Goal: Task Accomplishment & Management: Complete application form

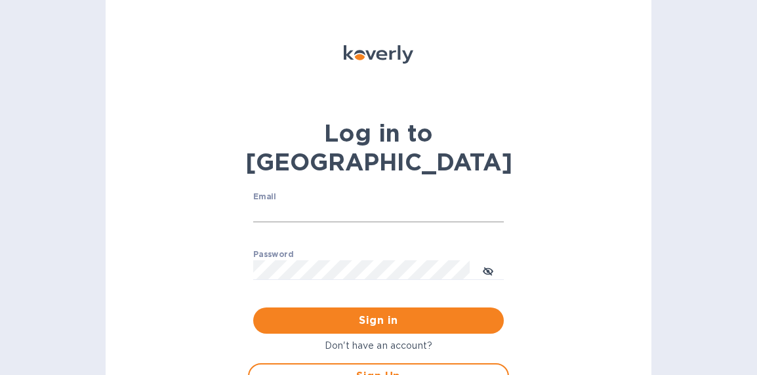
scroll to position [1, 0]
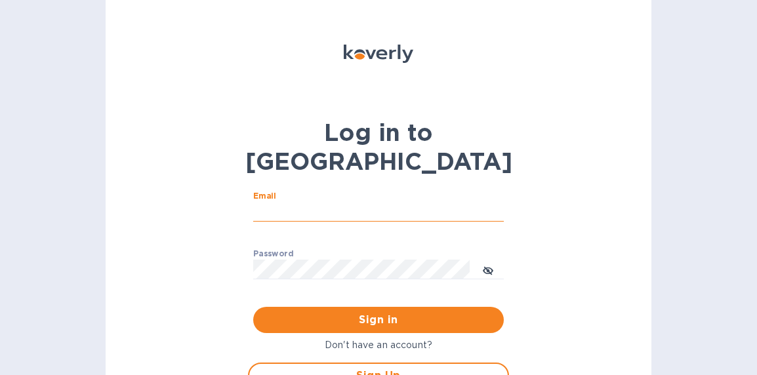
click at [273, 202] on input "Email" at bounding box center [378, 212] width 251 height 20
click at [194, 166] on div "Log in to Koverly Email ​ Password ​ Sign in Don't have an account? Sign Up FOR…" at bounding box center [379, 187] width 546 height 375
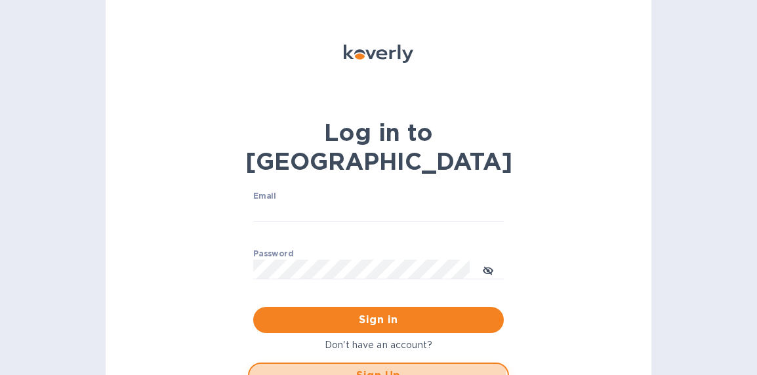
click at [327, 368] on span "Sign Up" at bounding box center [379, 376] width 238 height 16
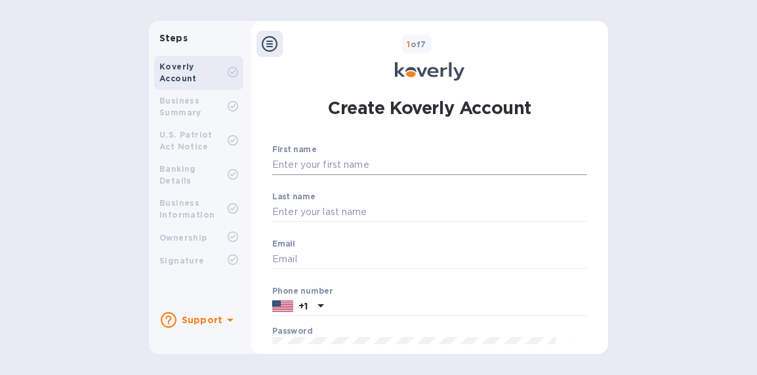
click at [339, 169] on input "First name" at bounding box center [429, 166] width 315 height 20
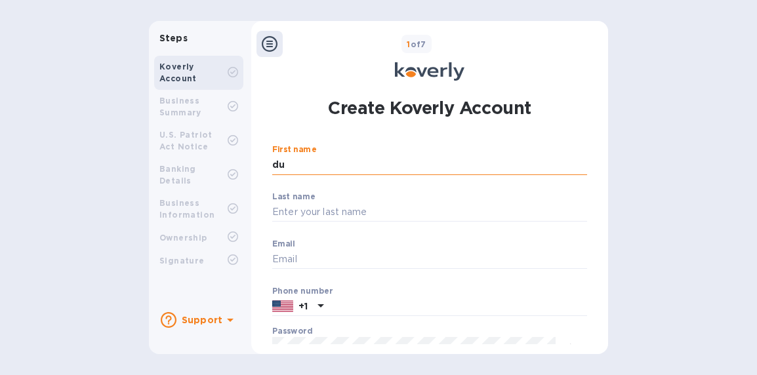
type input "d"
click at [295, 162] on input "susa n" at bounding box center [429, 166] width 315 height 20
type input "[PERSON_NAME]"
click at [293, 218] on input "Last name" at bounding box center [429, 213] width 315 height 20
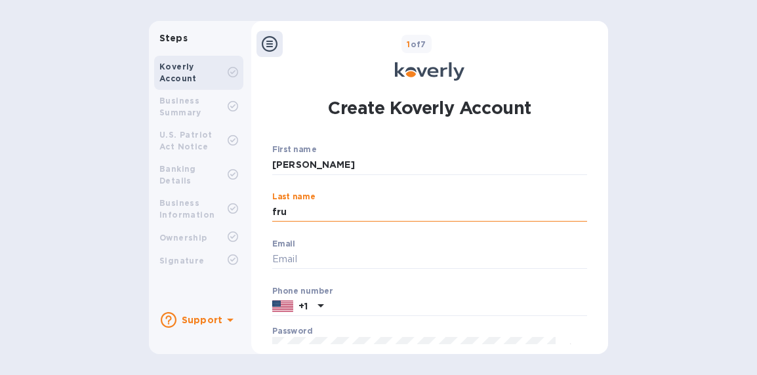
click at [293, 218] on input "fru" at bounding box center [429, 213] width 315 height 20
type input "fry"
click at [281, 255] on input "Email" at bounding box center [429, 260] width 315 height 20
type input "[EMAIL_ADDRESS][DOMAIN_NAME][US_STATE]"
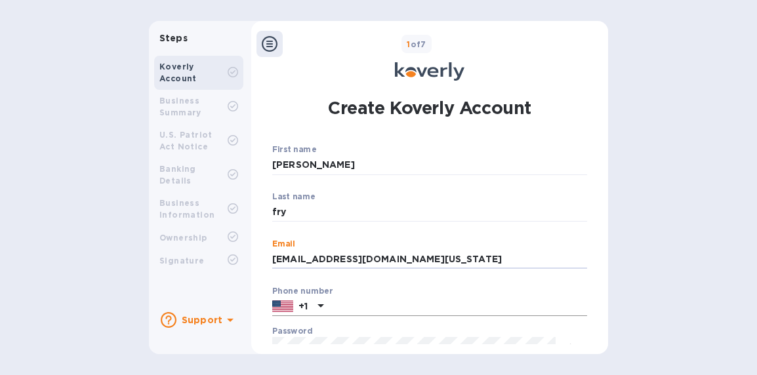
scroll to position [144, 0]
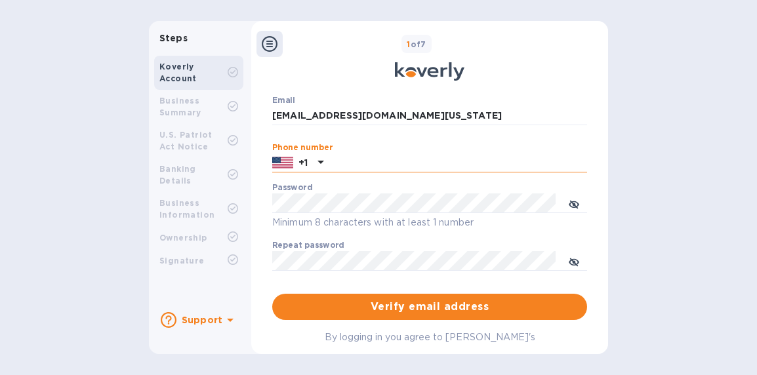
click at [376, 163] on input "text" at bounding box center [458, 164] width 259 height 20
type input "8474712660"
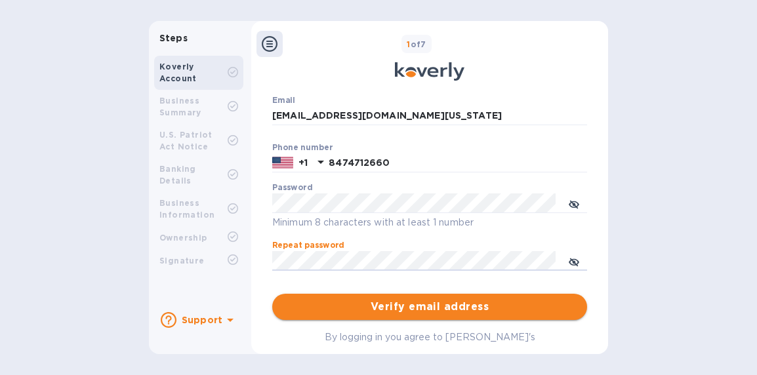
click at [512, 308] on span "Verify email address" at bounding box center [430, 307] width 294 height 16
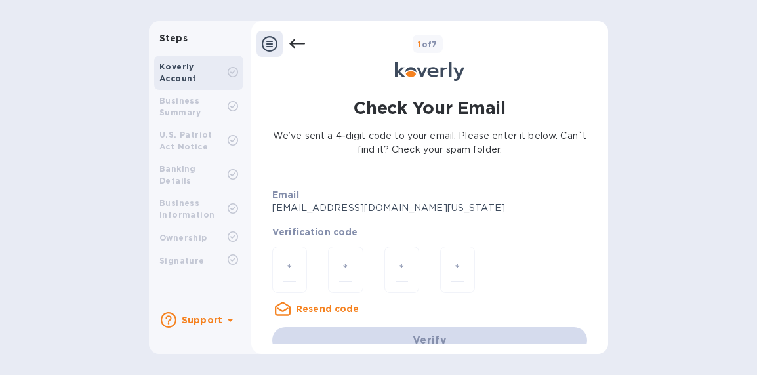
scroll to position [16, 0]
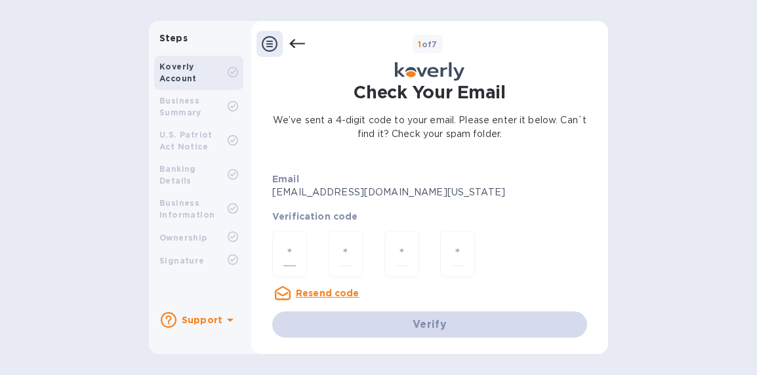
click at [285, 240] on div at bounding box center [289, 254] width 35 height 47
type input "1"
type input "9"
type input "6"
type input "4"
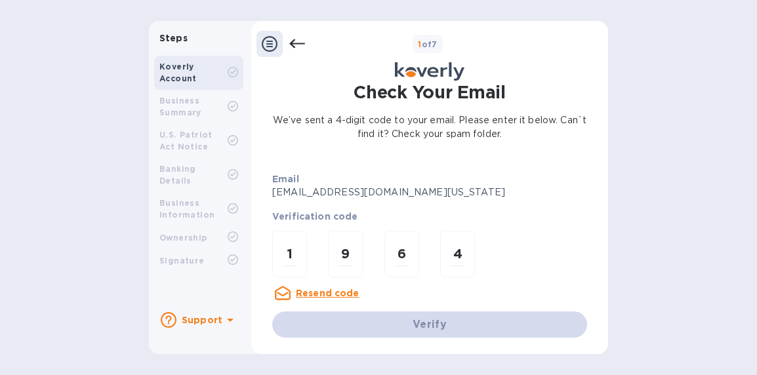
scroll to position [0, 0]
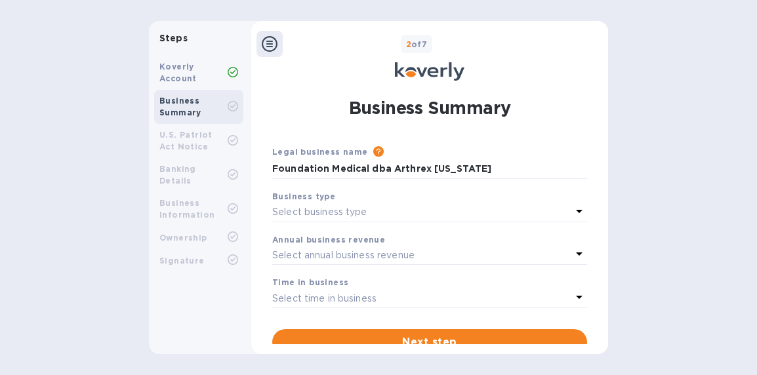
click at [398, 202] on div "Business type" at bounding box center [429, 197] width 315 height 14
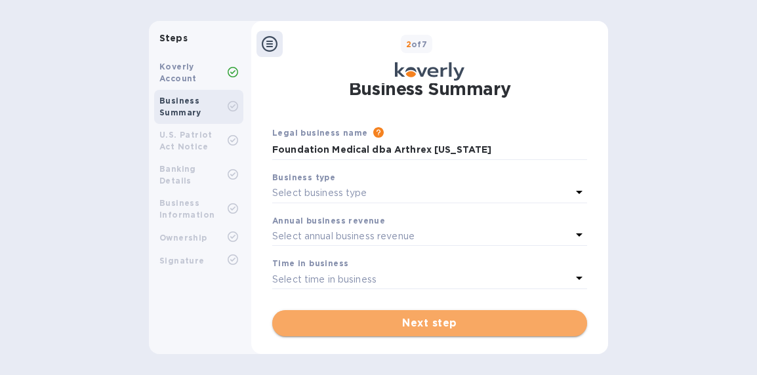
click at [466, 329] on span "Next step" at bounding box center [430, 324] width 294 height 16
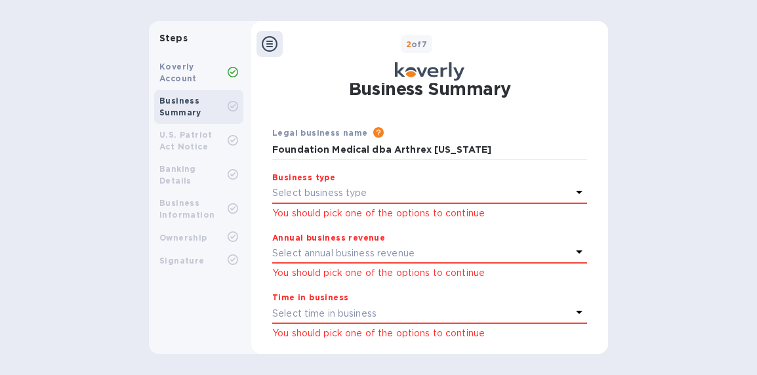
click at [353, 196] on p "Select business type" at bounding box center [319, 193] width 95 height 14
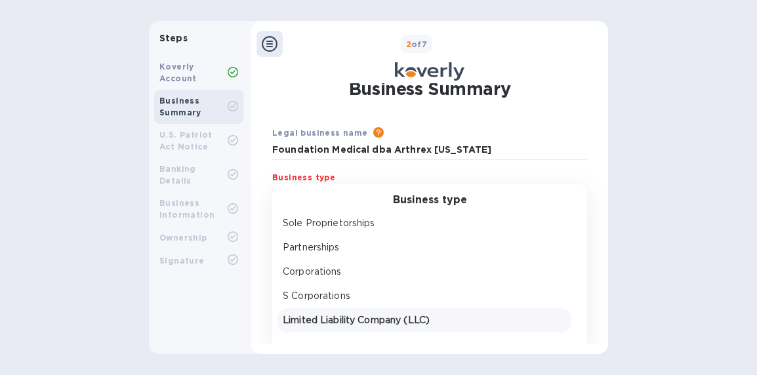
click at [340, 314] on p "Limited Liability Company (LLC)" at bounding box center [424, 321] width 283 height 14
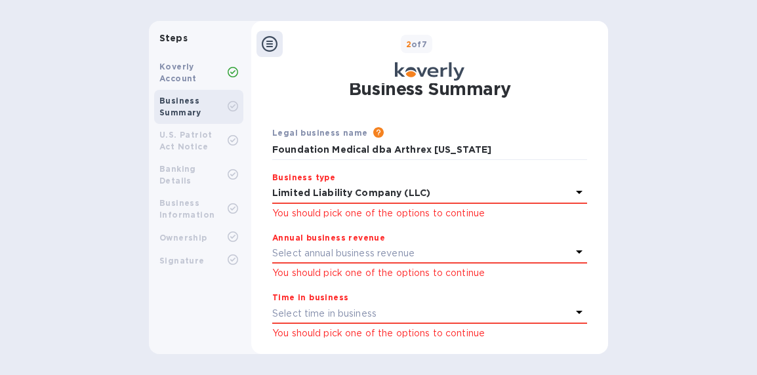
click at [346, 249] on p "Select annual business revenue" at bounding box center [343, 254] width 142 height 14
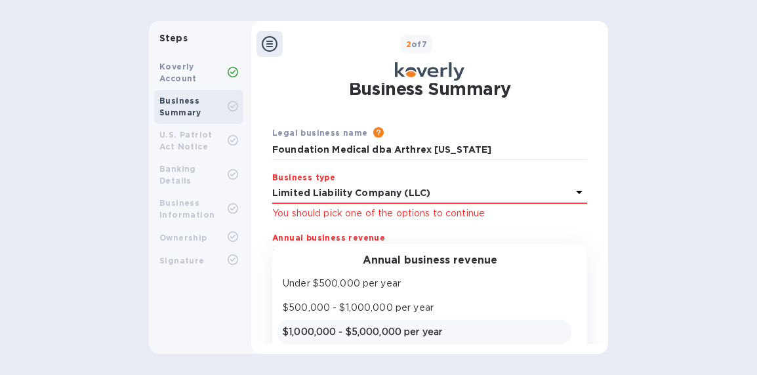
click at [344, 339] on p "$1,000,000 - $5,000,000 per year" at bounding box center [424, 332] width 283 height 14
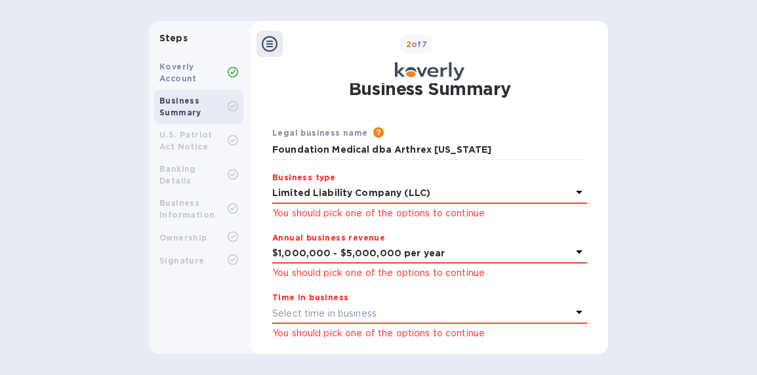
scroll to position [71, 0]
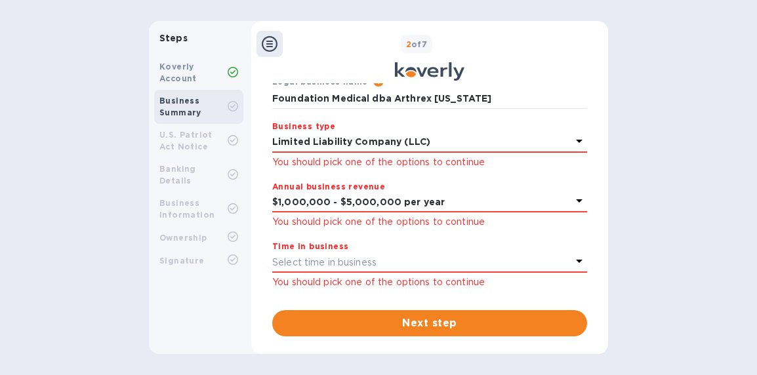
click at [352, 256] on p "Select time in business" at bounding box center [324, 263] width 104 height 14
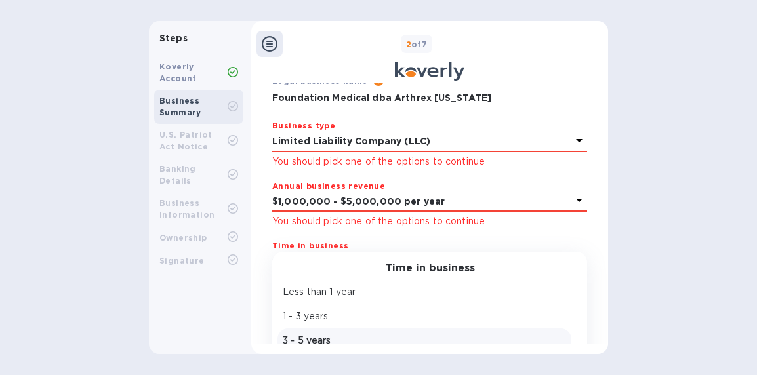
click at [331, 335] on p "3 - 5 years" at bounding box center [424, 341] width 283 height 14
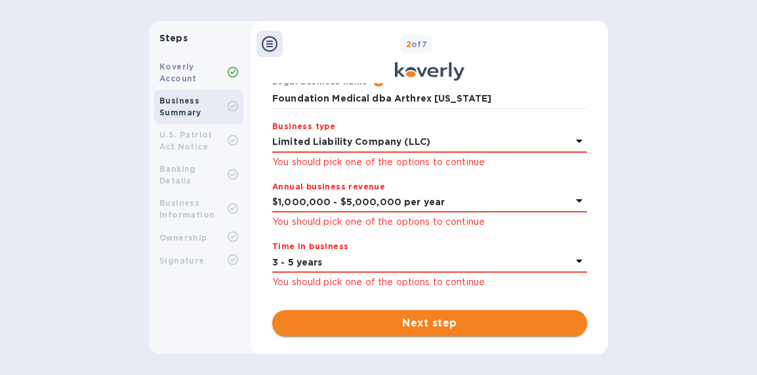
click at [351, 326] on span "Next step" at bounding box center [430, 324] width 294 height 16
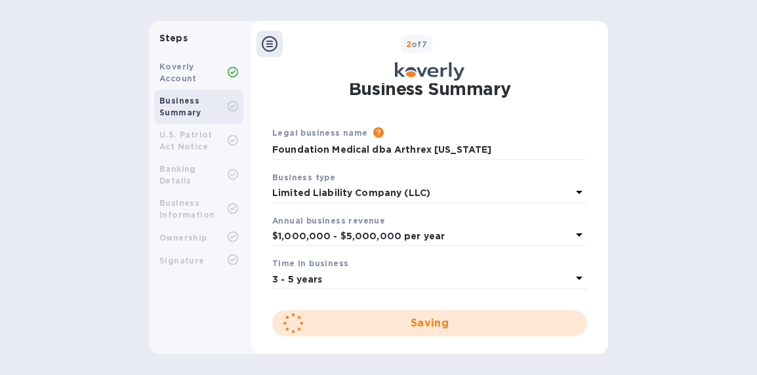
scroll to position [0, 0]
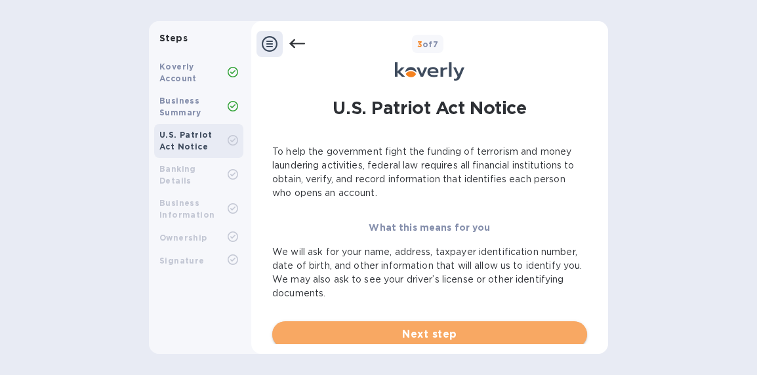
click at [368, 338] on span "Next step" at bounding box center [430, 335] width 294 height 16
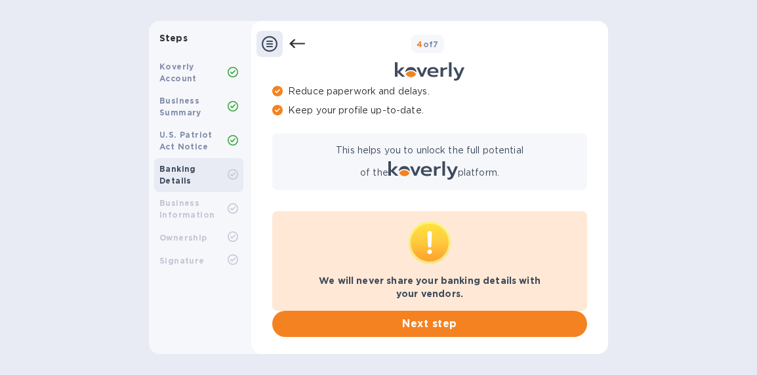
scroll to position [131, 0]
click at [269, 47] on icon at bounding box center [270, 44] width 16 height 16
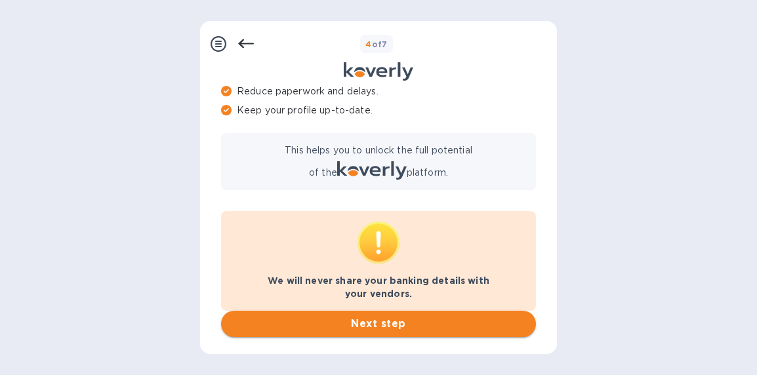
click at [339, 323] on span "Next step" at bounding box center [379, 324] width 294 height 16
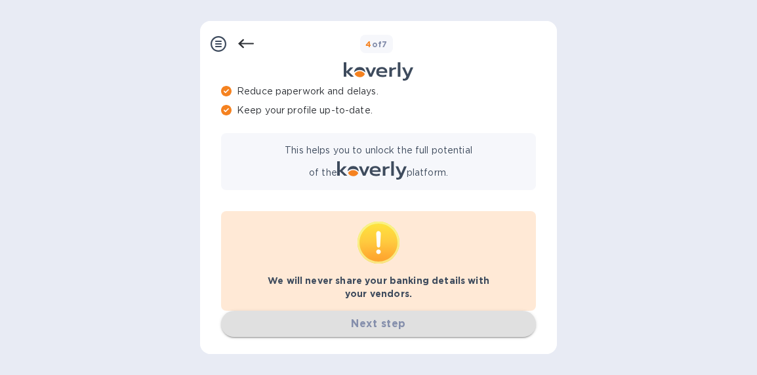
scroll to position [0, 0]
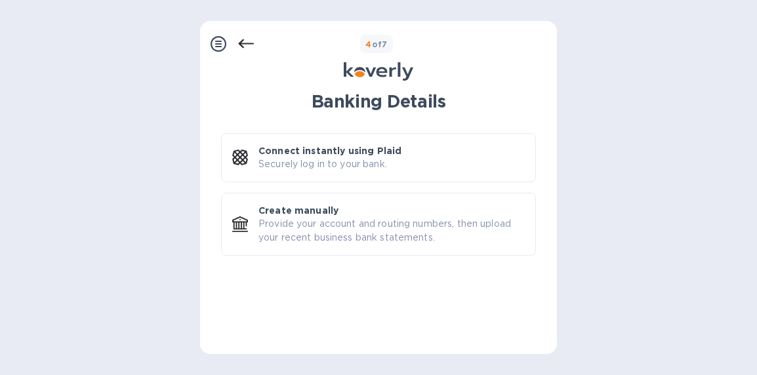
click at [218, 44] on icon at bounding box center [219, 44] width 16 height 16
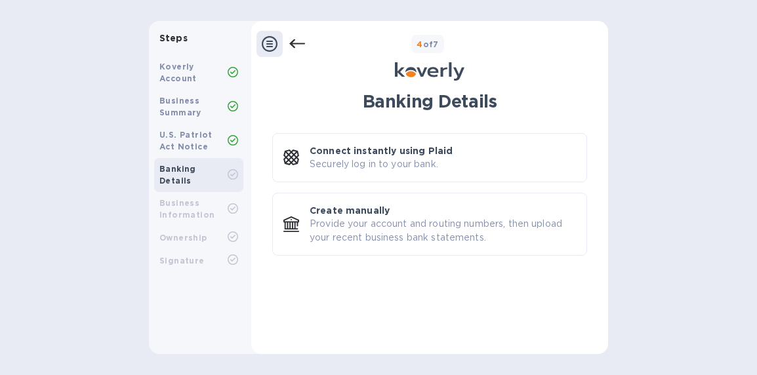
click at [292, 47] on icon at bounding box center [297, 44] width 16 height 16
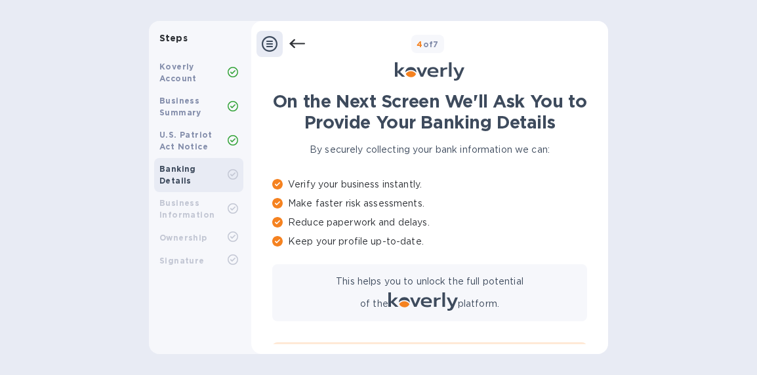
click at [292, 47] on icon at bounding box center [297, 44] width 16 height 16
